Goal: Information Seeking & Learning: Compare options

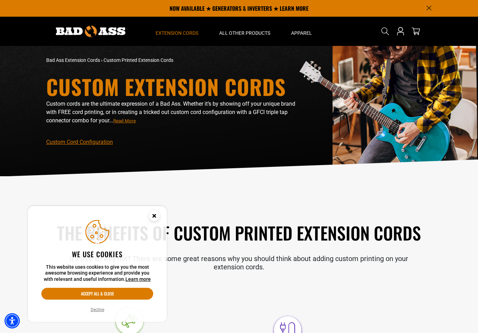
click at [179, 30] on span "Extension Cords" at bounding box center [177, 33] width 43 height 6
click at [176, 32] on span "Extension Cords" at bounding box center [177, 33] width 43 height 6
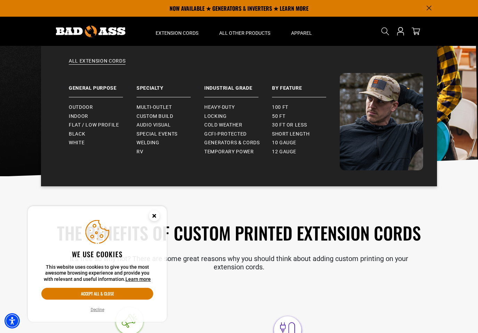
click at [81, 117] on span "Indoor" at bounding box center [78, 116] width 19 height 6
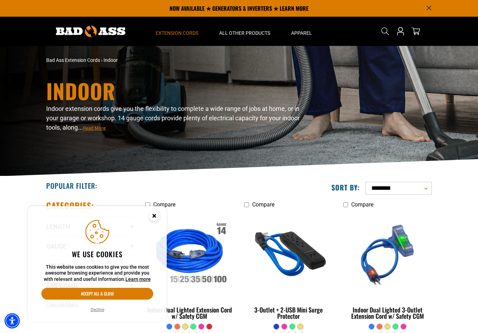
click at [178, 25] on summary "Extension Cords" at bounding box center [177, 31] width 64 height 29
click at [184, 32] on span "Extension Cords" at bounding box center [177, 33] width 43 height 6
click at [166, 33] on span "Extension Cords" at bounding box center [177, 33] width 43 height 6
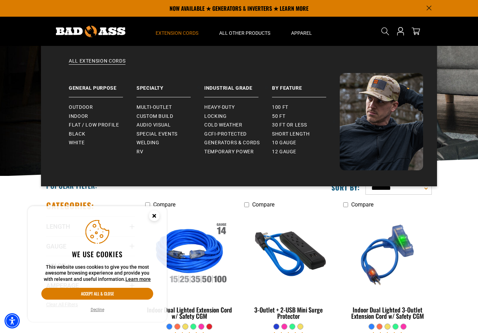
click at [104, 129] on link "Flat / Low Profile" at bounding box center [103, 125] width 68 height 9
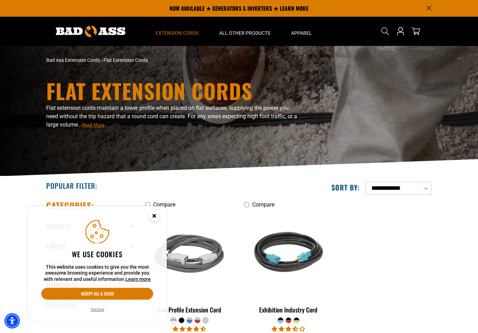
click at [177, 31] on span "Extension Cords" at bounding box center [177, 33] width 43 height 6
click at [176, 30] on span "Extension Cords" at bounding box center [177, 33] width 43 height 6
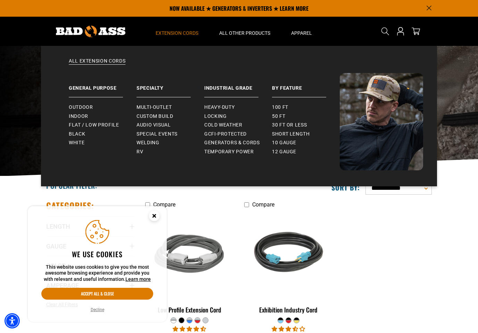
click at [157, 107] on span "Multi-Outlet" at bounding box center [154, 107] width 35 height 6
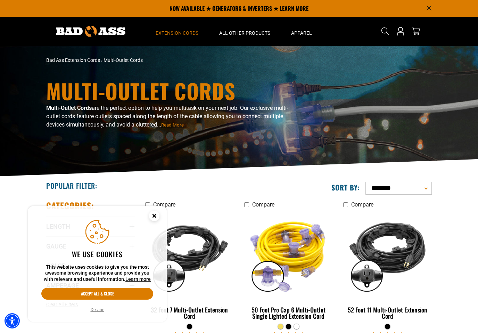
click at [94, 26] on img at bounding box center [91, 31] width 70 height 11
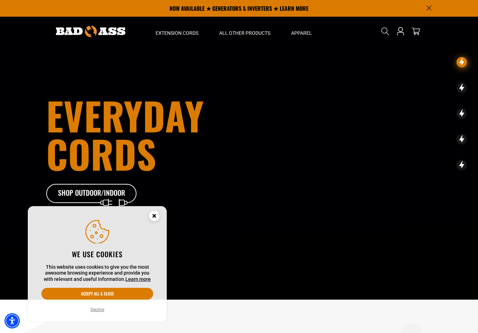
click at [122, 295] on button "Accept all & close" at bounding box center [97, 294] width 112 height 12
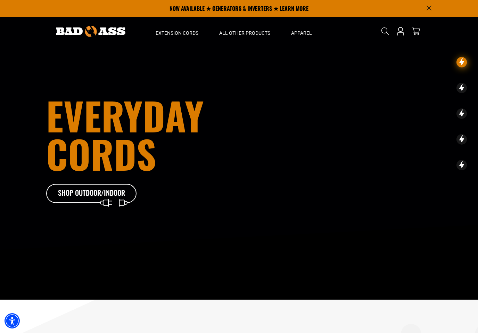
click at [81, 195] on icon at bounding box center [91, 195] width 90 height 23
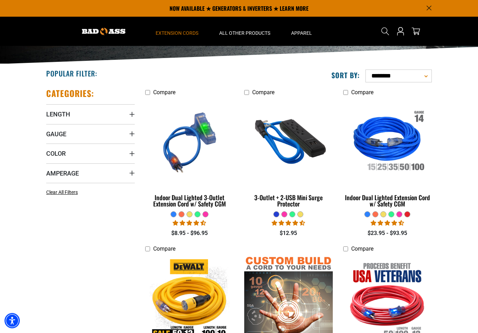
scroll to position [112, 0]
click at [66, 195] on link "Clear All Filters" at bounding box center [63, 192] width 34 height 7
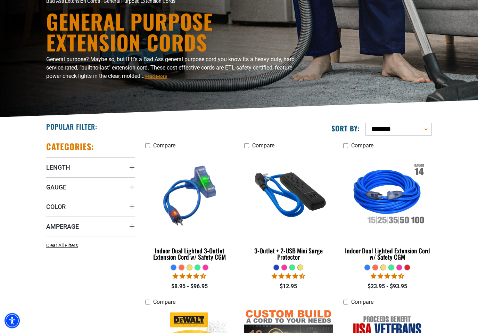
scroll to position [73, 0]
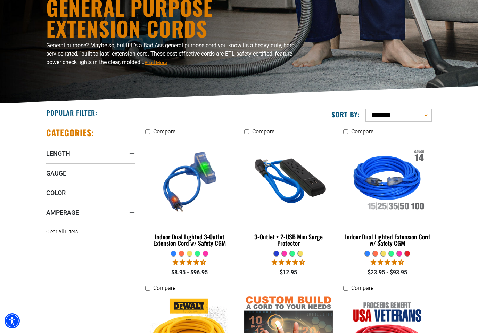
click at [288, 196] on img at bounding box center [289, 182] width 88 height 80
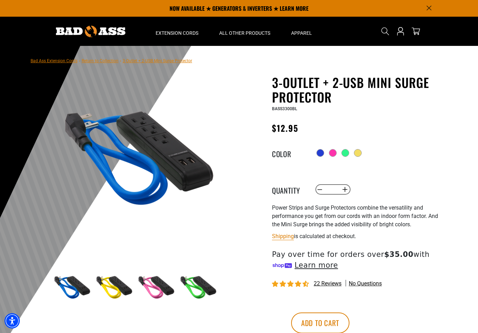
click at [385, 29] on icon "Search" at bounding box center [385, 31] width 8 height 8
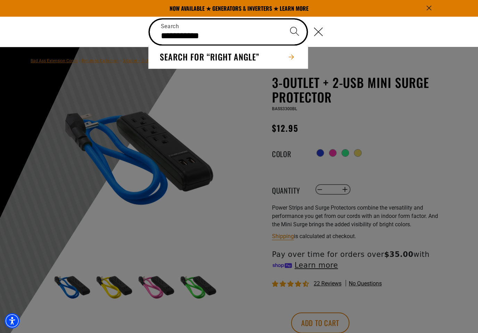
type input "**********"
click at [295, 31] on button "Search" at bounding box center [295, 31] width 24 height 24
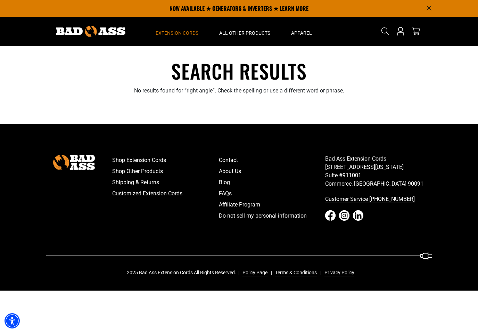
click at [186, 33] on span "Extension Cords" at bounding box center [177, 33] width 43 height 6
click at [188, 34] on span "Extension Cords" at bounding box center [177, 33] width 43 height 6
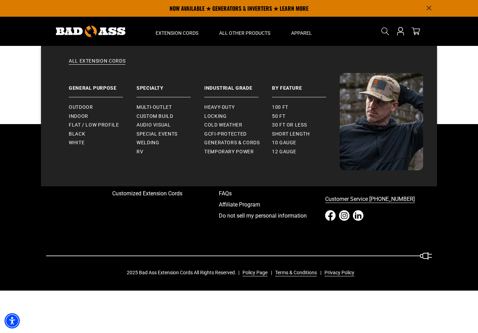
click at [111, 60] on link "All Extension Cords" at bounding box center [239, 65] width 368 height 15
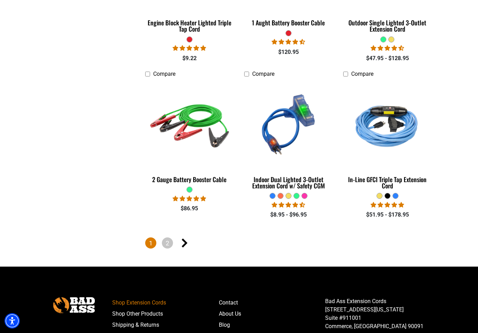
scroll to position [1571, 0]
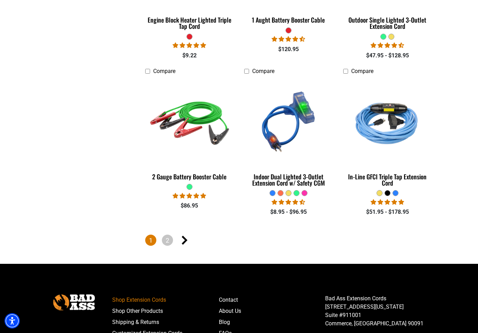
click at [185, 241] on icon "Next page" at bounding box center [185, 240] width 6 height 9
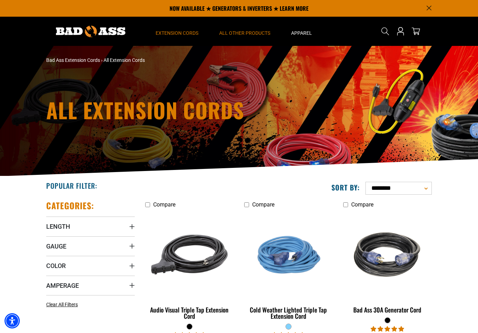
click at [239, 33] on span "All Other Products" at bounding box center [244, 33] width 51 height 6
click at [237, 34] on span "All Other Products" at bounding box center [244, 33] width 51 height 6
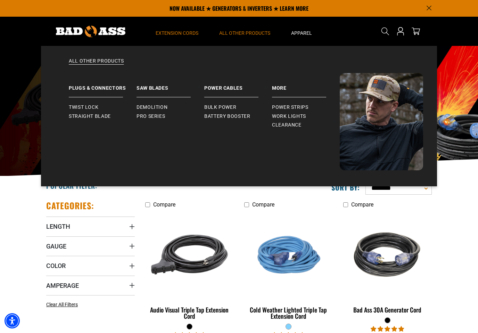
click at [239, 33] on span "All Other Products" at bounding box center [244, 33] width 51 height 6
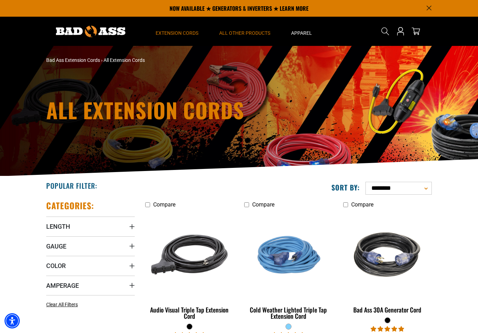
click at [240, 31] on span "All Other Products" at bounding box center [244, 33] width 51 height 6
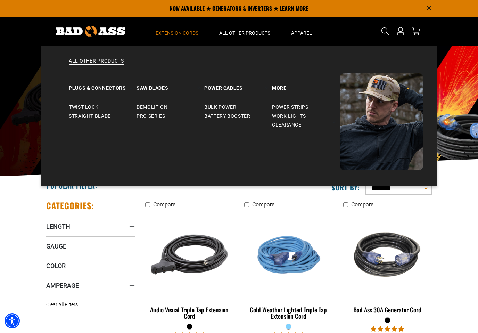
click at [90, 64] on link "All Other Products" at bounding box center [239, 65] width 368 height 15
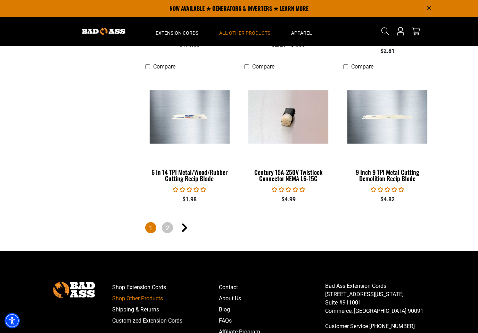
scroll to position [1482, 0]
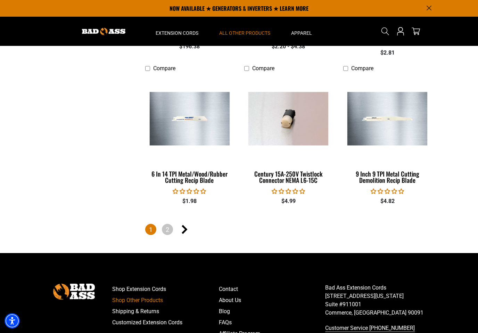
click at [188, 225] on link "Next page" at bounding box center [184, 229] width 11 height 11
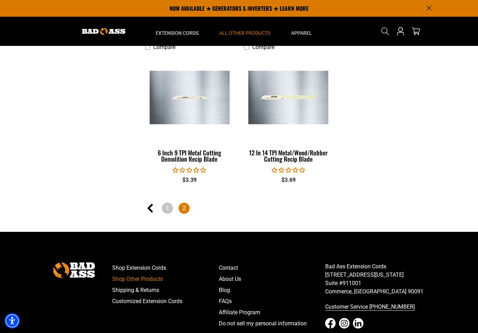
scroll to position [294, 0]
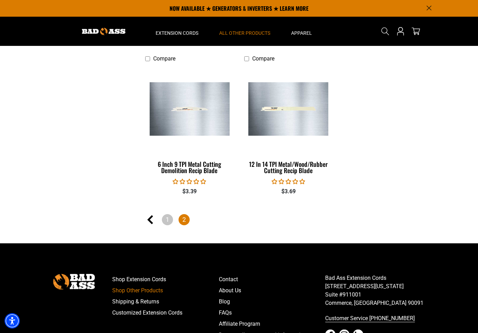
click at [163, 217] on link "1" at bounding box center [167, 219] width 11 height 11
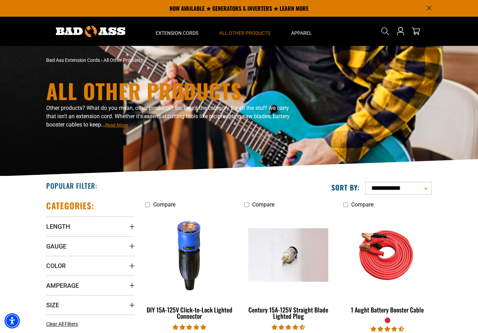
click at [51, 41] on div at bounding box center [90, 31] width 99 height 29
click at [71, 31] on img at bounding box center [91, 31] width 70 height 11
click at [240, 38] on div "All Other Products Plugs & Connectors Twist Lock Straight Blade" at bounding box center [245, 111] width 72 height 147
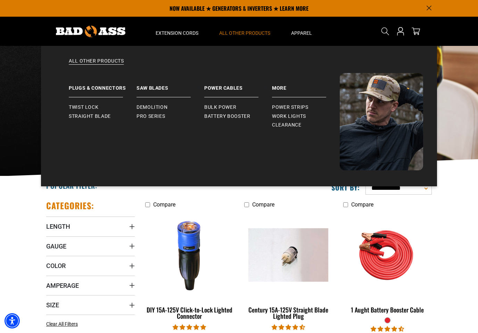
click at [287, 106] on span "Power Strips" at bounding box center [290, 107] width 36 height 6
